Goal: Information Seeking & Learning: Find specific fact

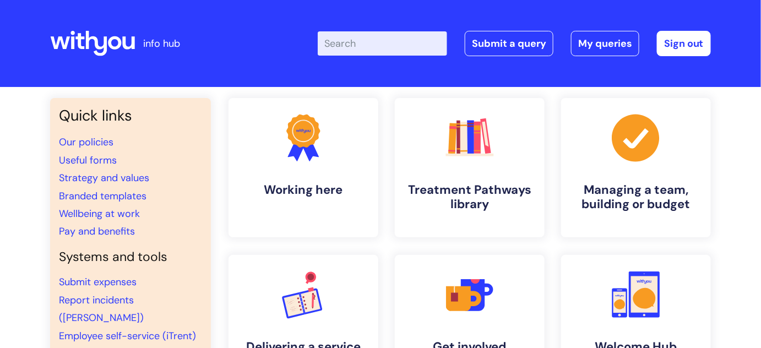
click at [361, 44] on input "Enter your search term here..." at bounding box center [382, 43] width 129 height 24
type input "wifi"
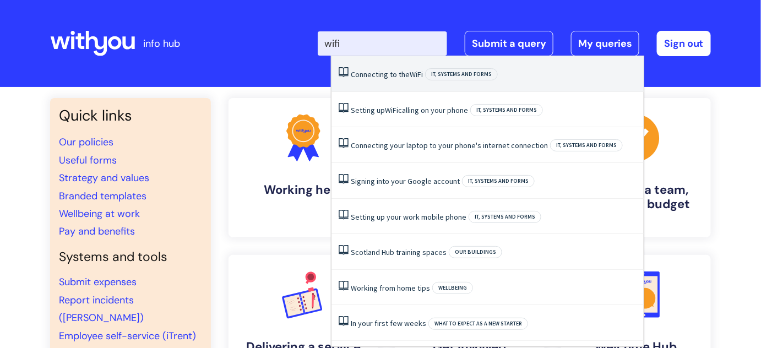
click at [438, 77] on span "IT, systems and forms" at bounding box center [461, 74] width 73 height 12
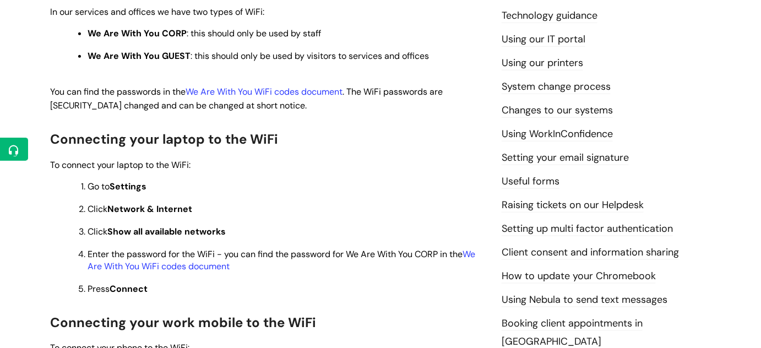
scroll to position [400, 0]
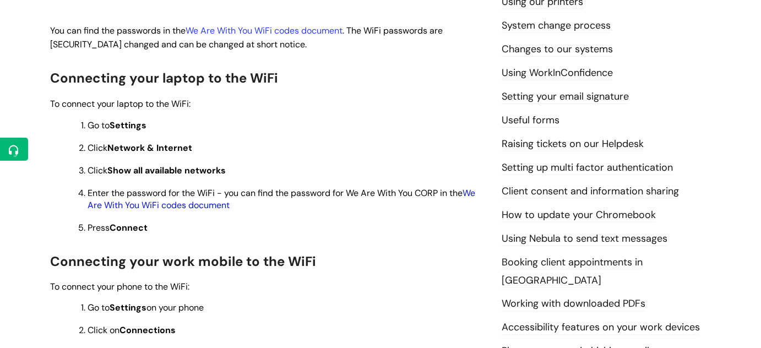
click at [199, 203] on link "We Are With You WiFi codes document" at bounding box center [282, 199] width 388 height 24
